Goal: Information Seeking & Learning: Learn about a topic

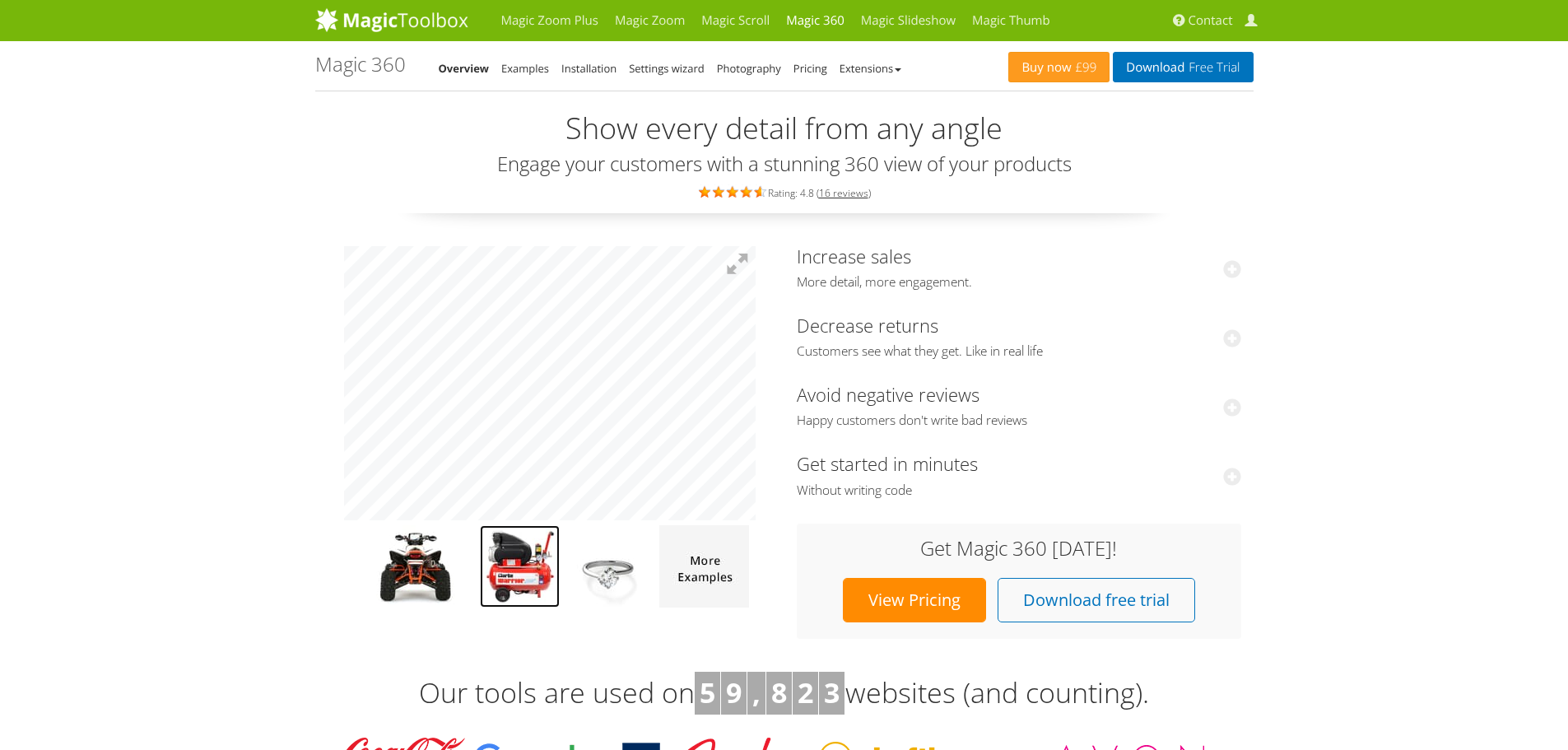
click at [512, 578] on img at bounding box center [520, 566] width 80 height 83
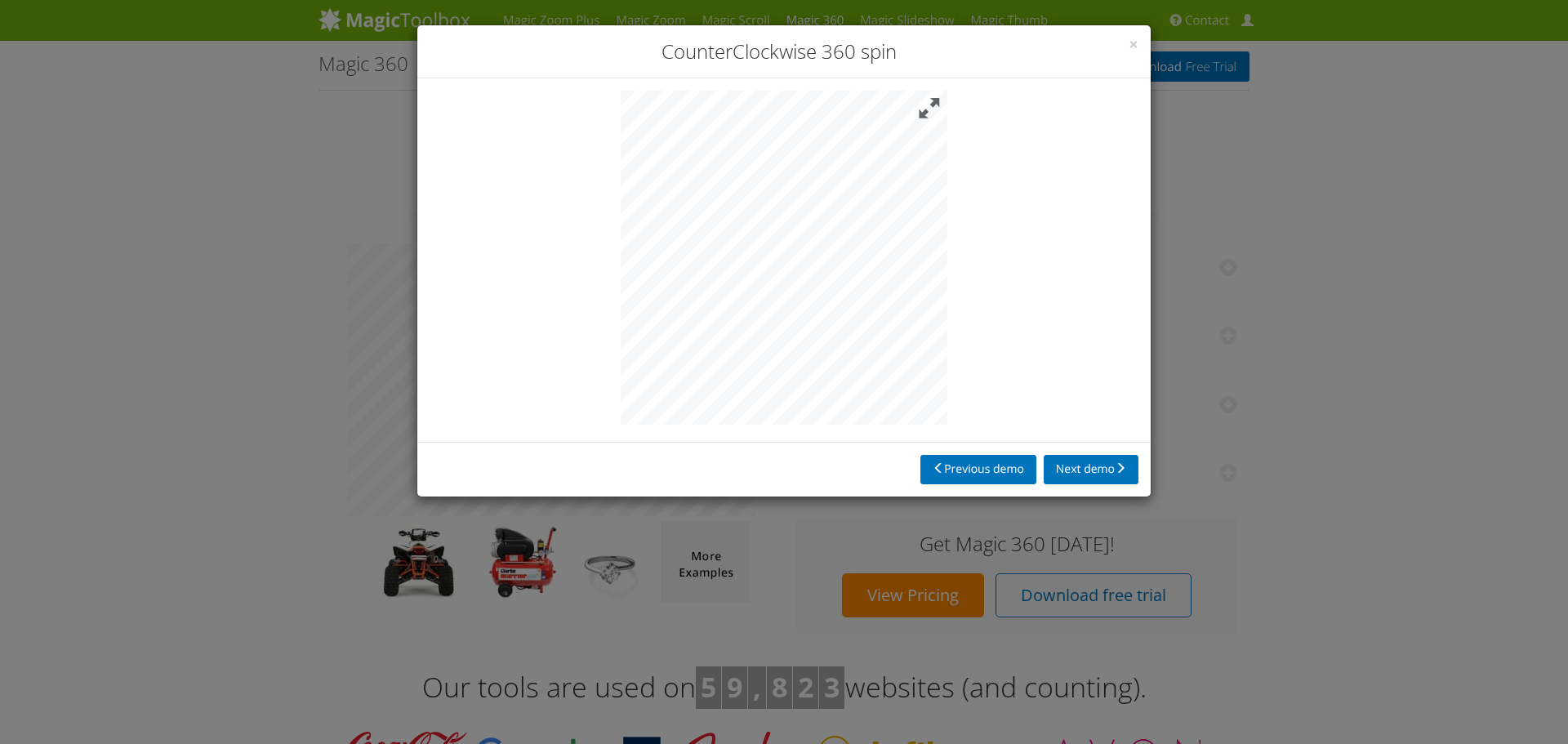
click at [939, 114] on button at bounding box center [929, 109] width 36 height 36
click at [1132, 46] on span "×" at bounding box center [1133, 44] width 10 height 23
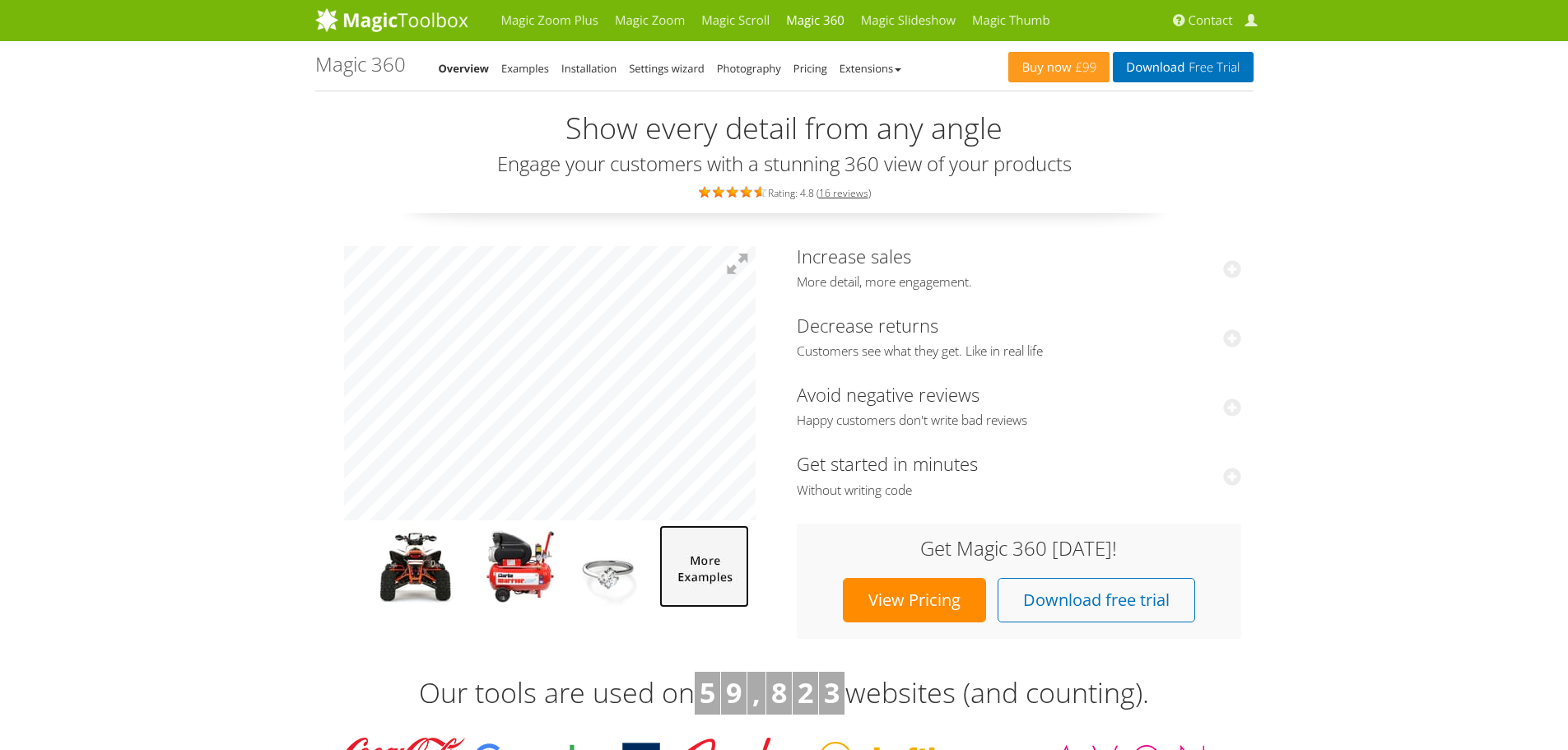
click at [688, 560] on img at bounding box center [703, 566] width 90 height 83
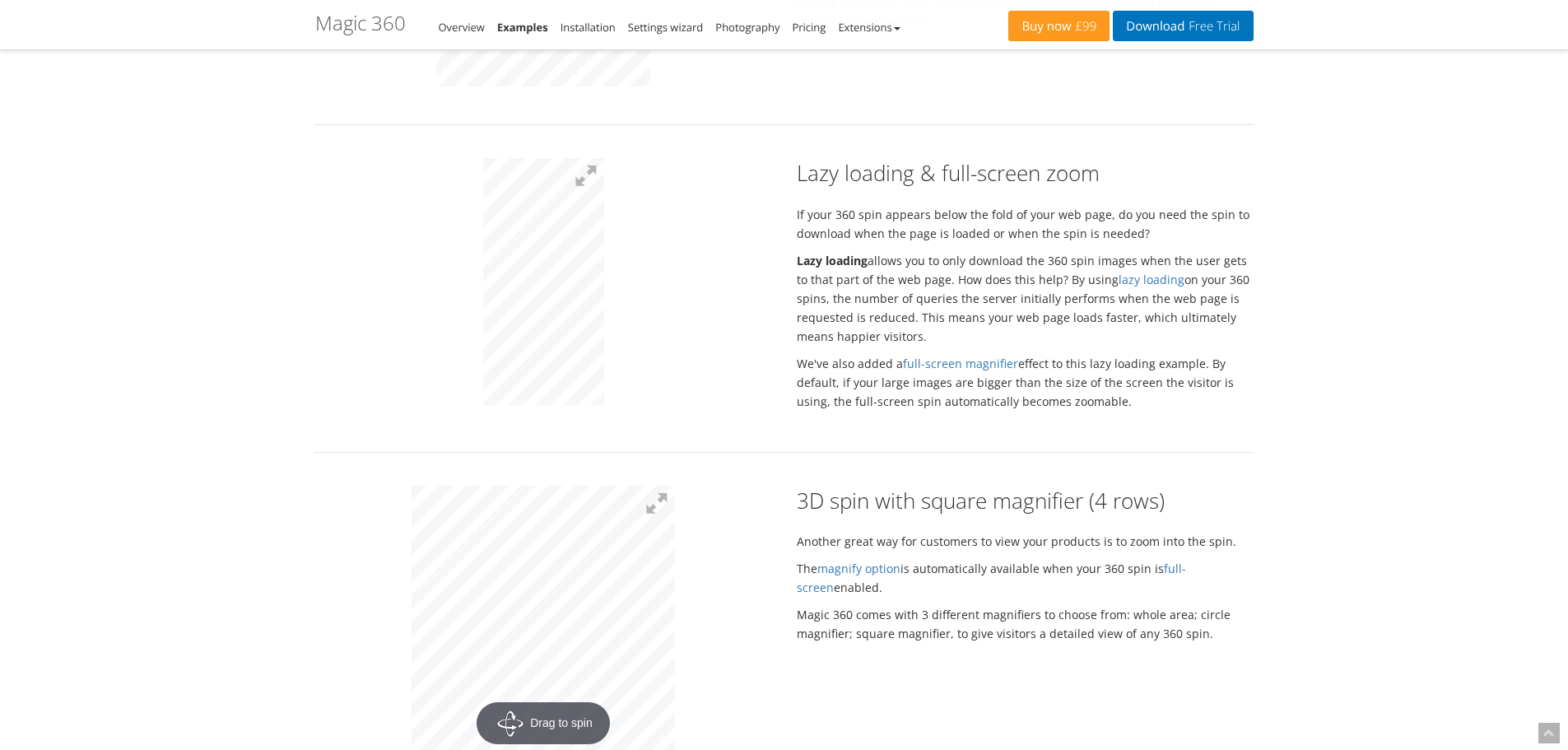
scroll to position [3019, 0]
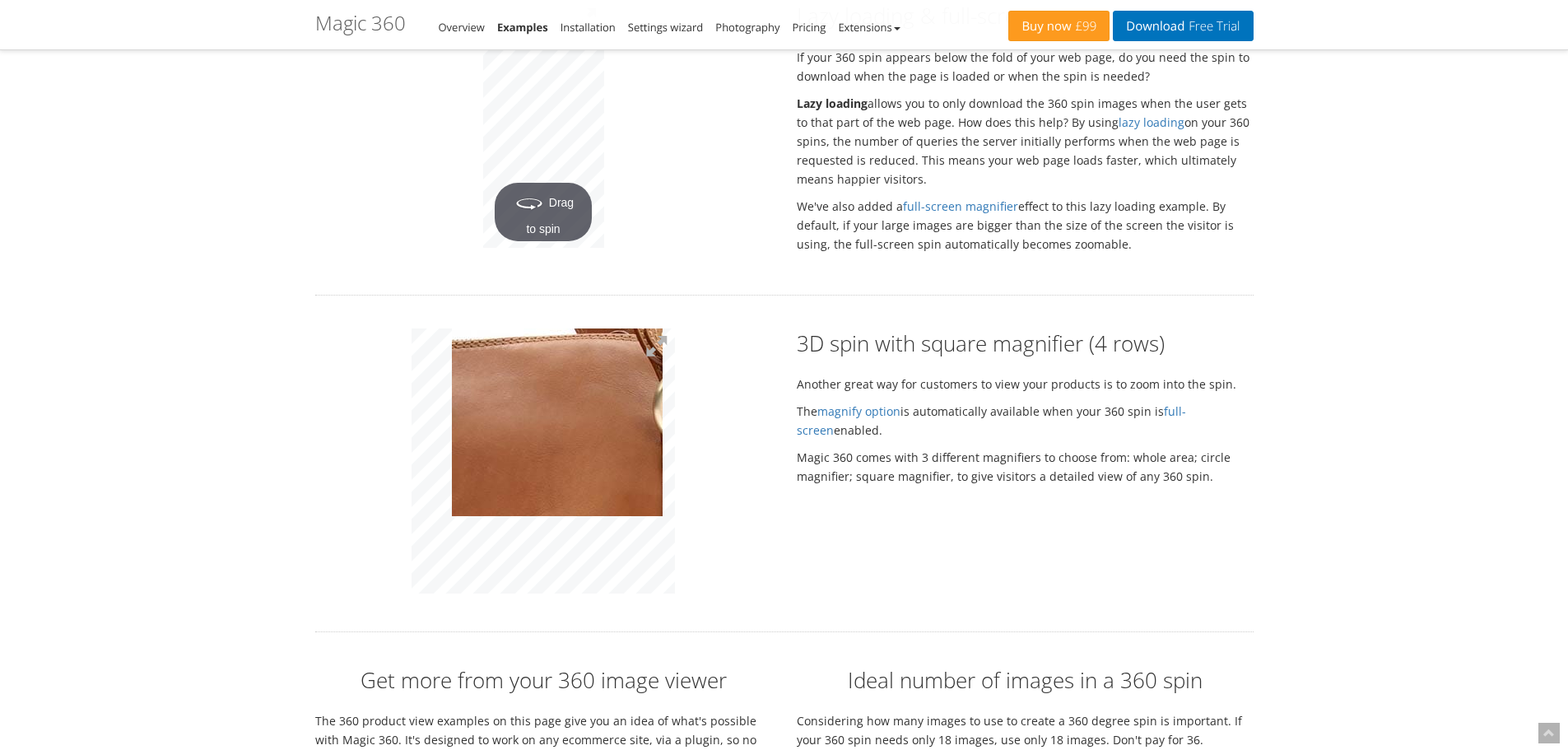
drag, startPoint x: 557, startPoint y: 392, endPoint x: 641, endPoint y: 452, distance: 103.2
click at [557, 393] on img at bounding box center [513, 567] width 823 height 831
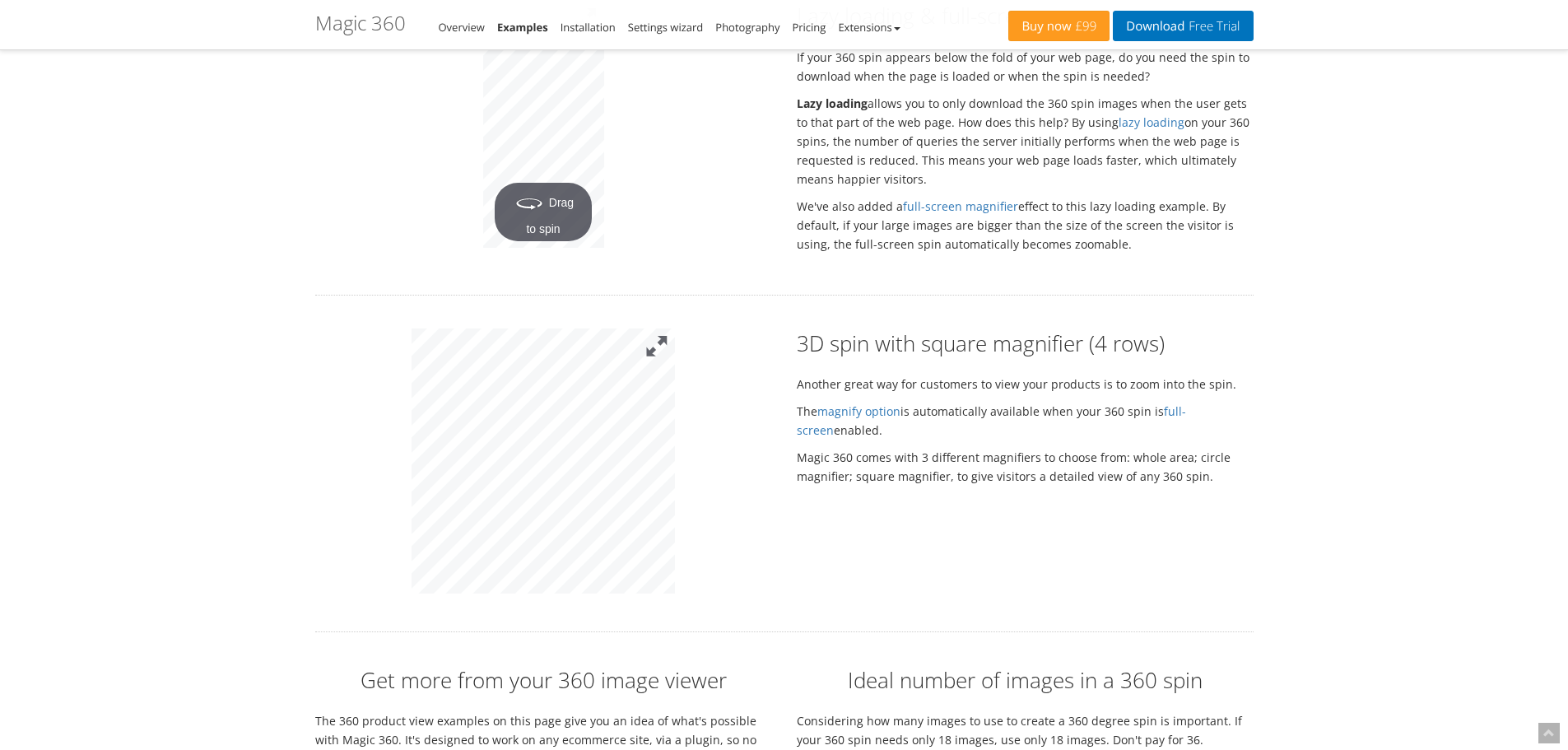
click at [662, 328] on button at bounding box center [656, 346] width 36 height 36
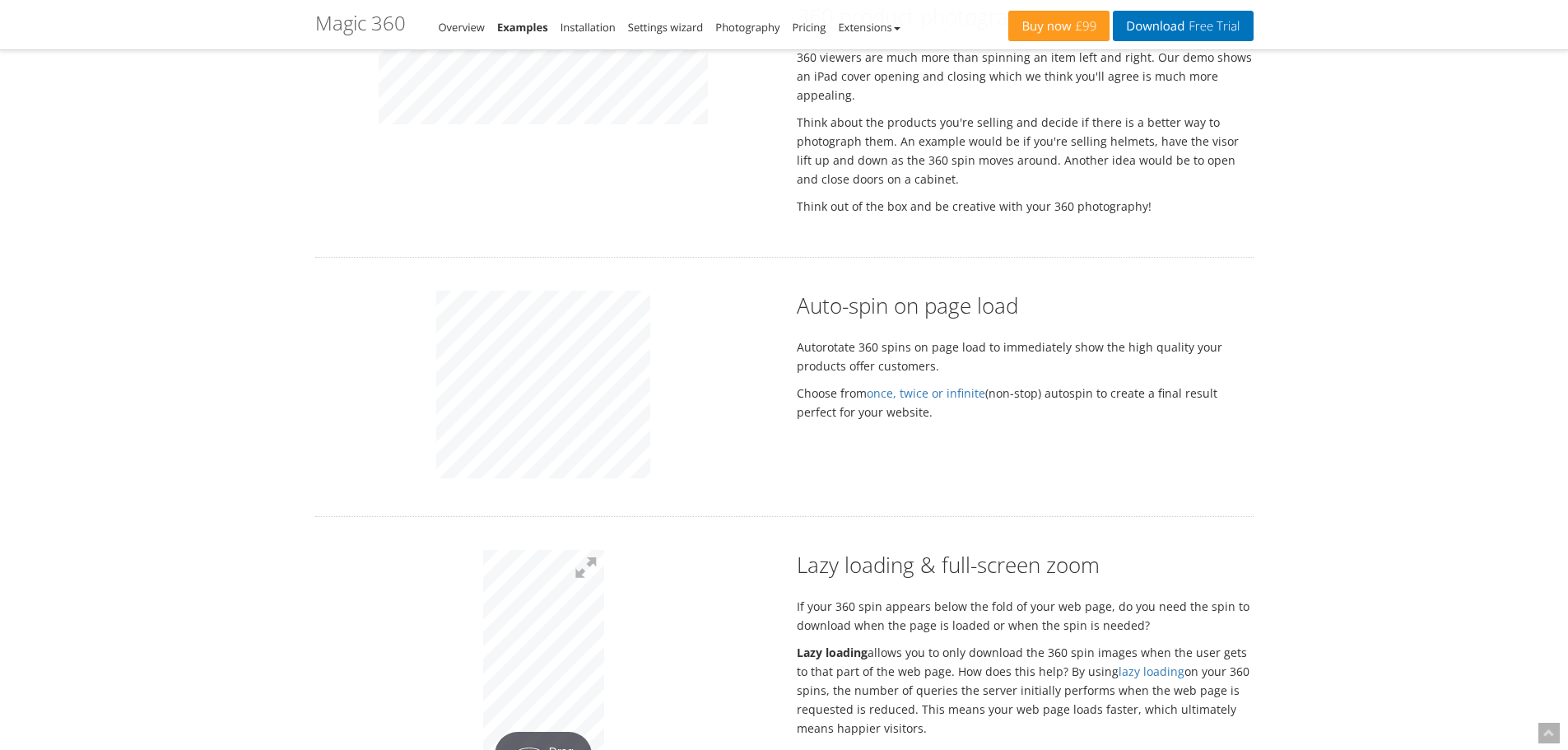
scroll to position [1921, 0]
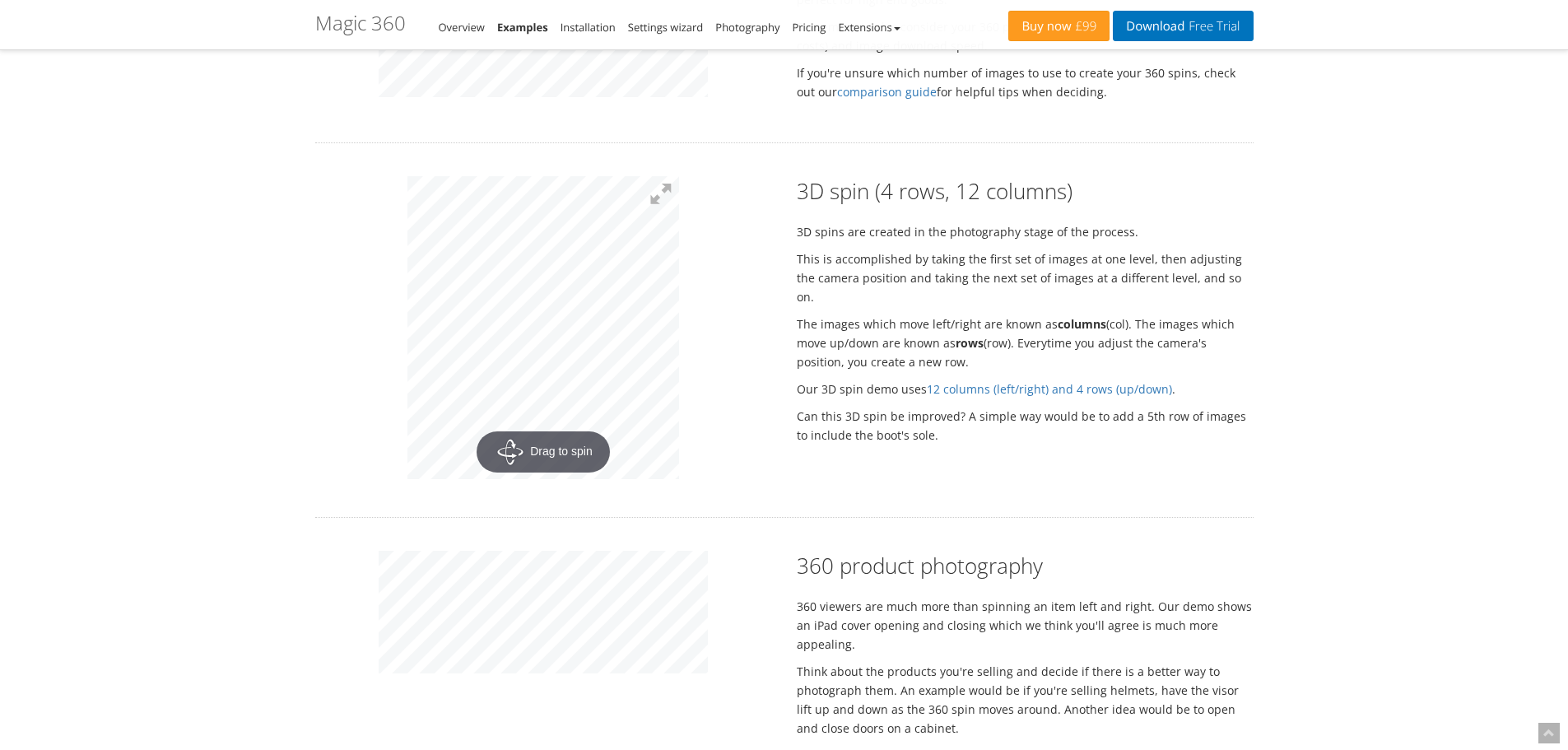
click at [892, 617] on p "360 viewers are much more than spinning an item left and right. Our demo shows …" at bounding box center [1025, 625] width 457 height 57
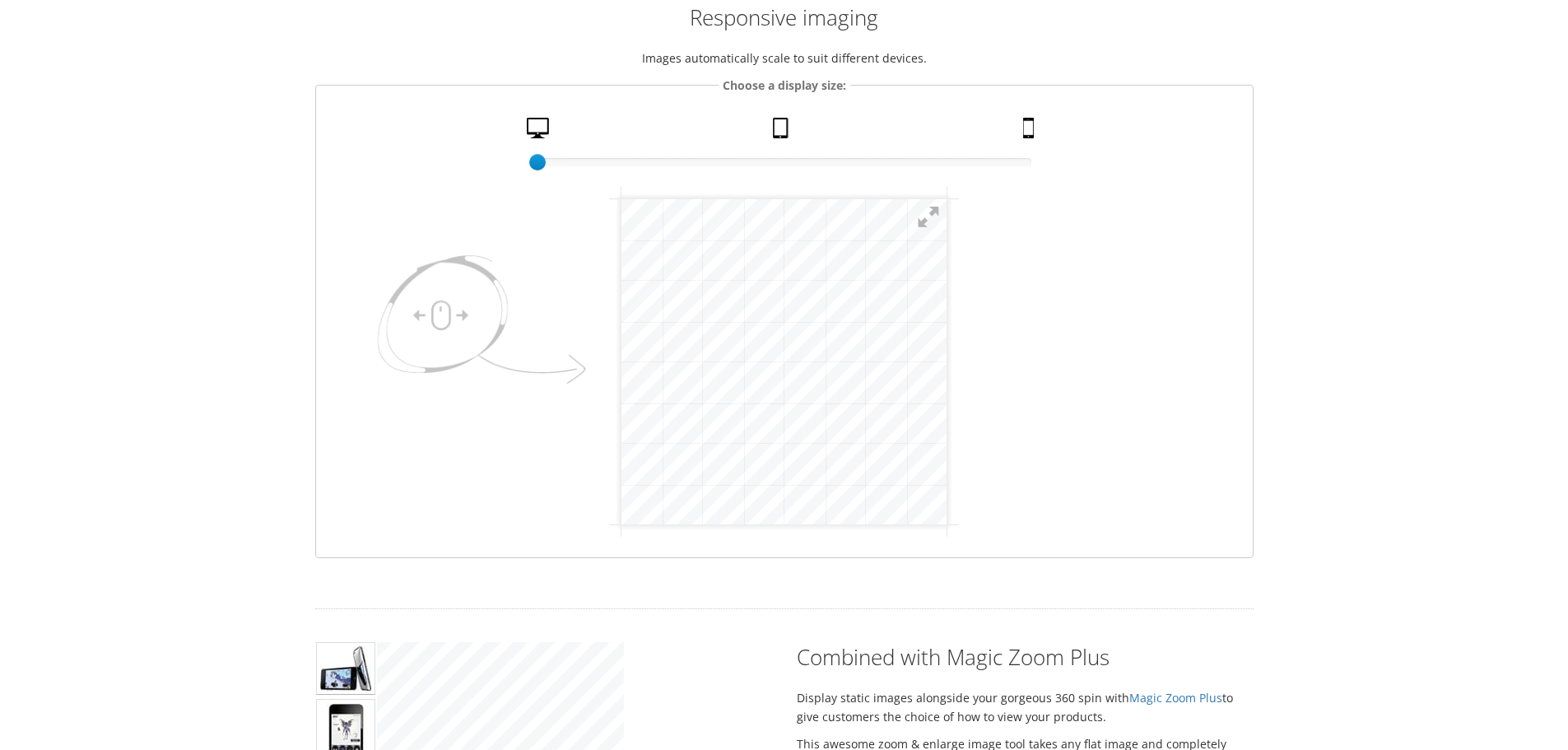
scroll to position [0, 0]
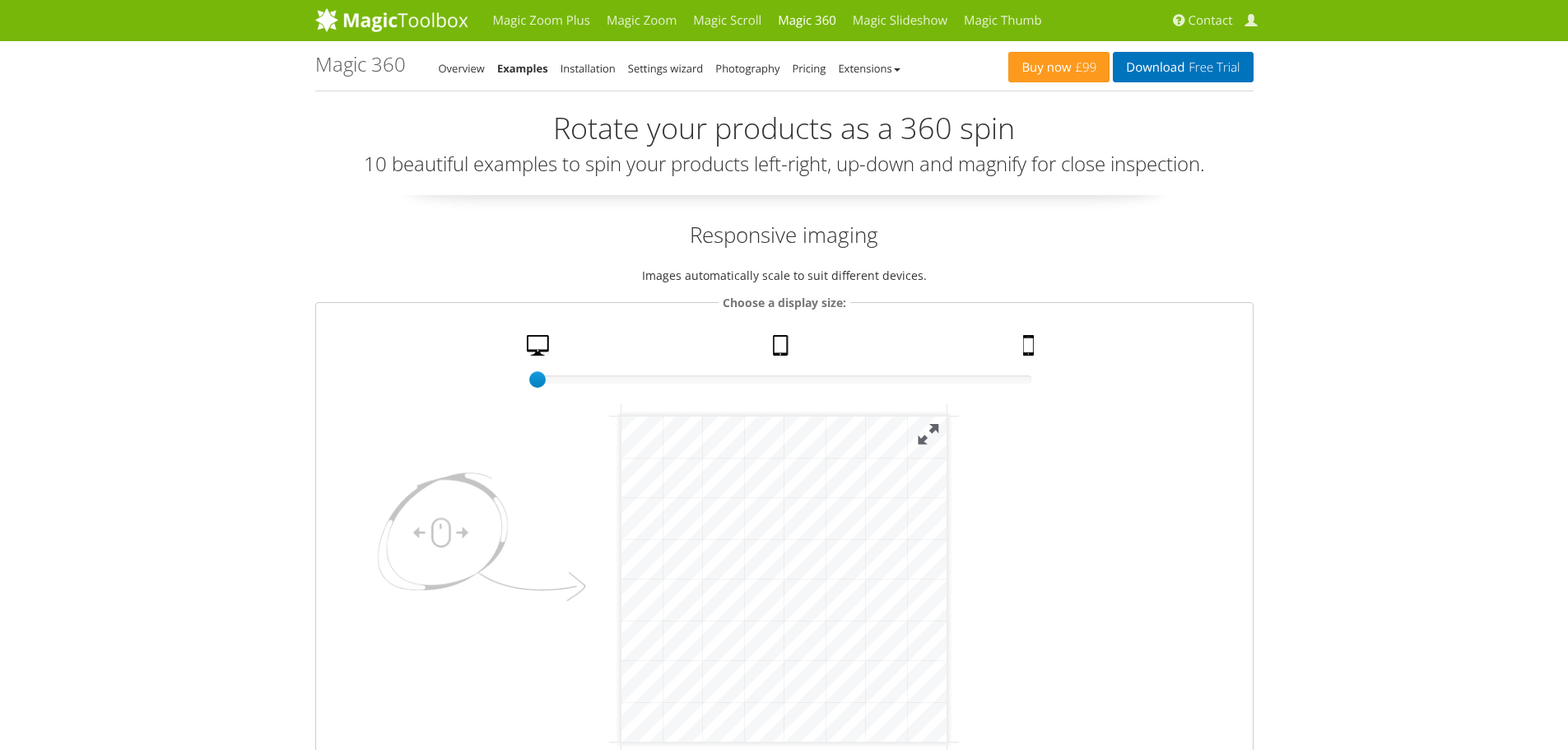
click at [944, 422] on button at bounding box center [928, 433] width 36 height 36
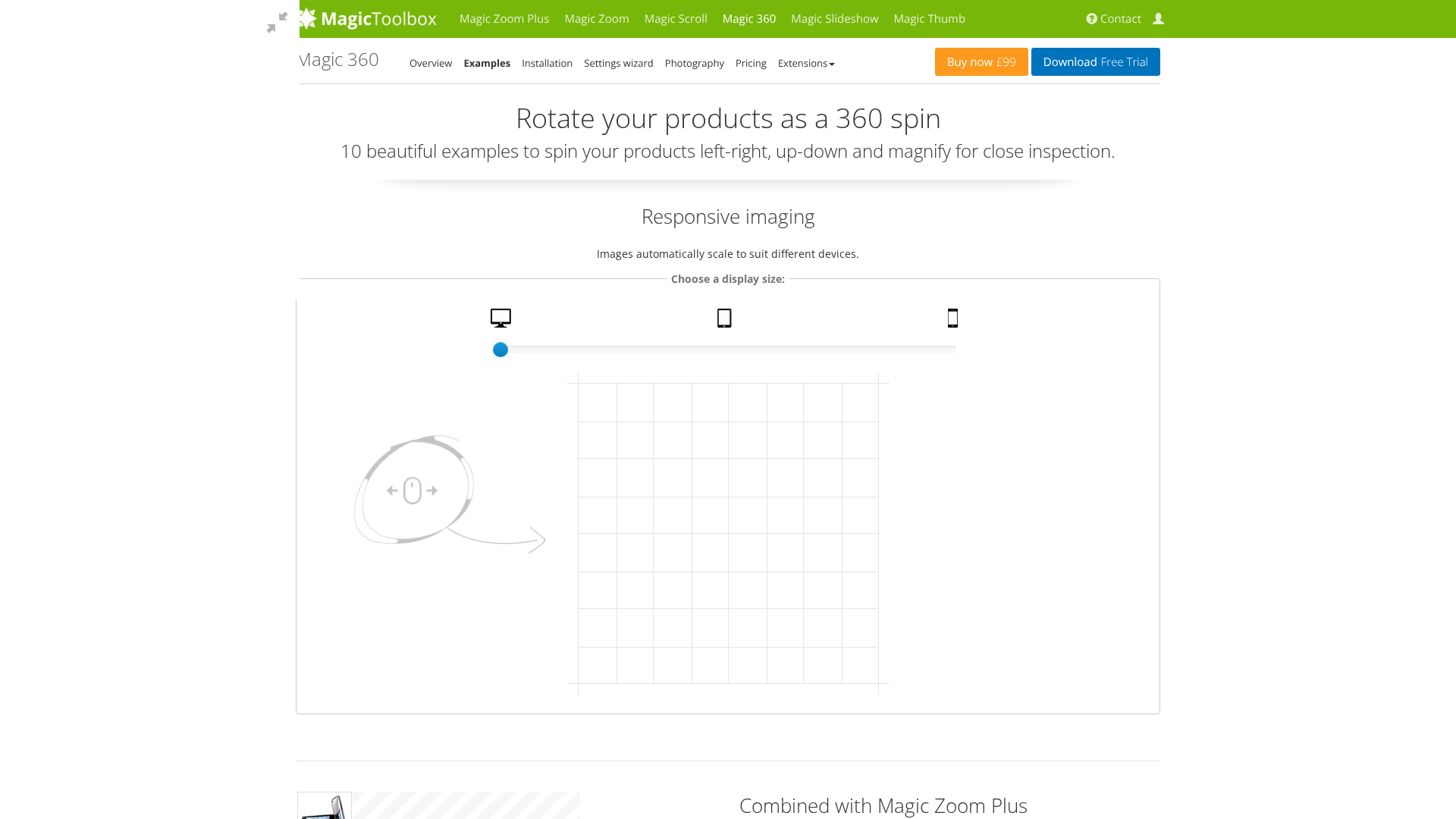
click at [300, 300] on div at bounding box center [149, 149] width 300 height 300
